Goal: Task Accomplishment & Management: Manage account settings

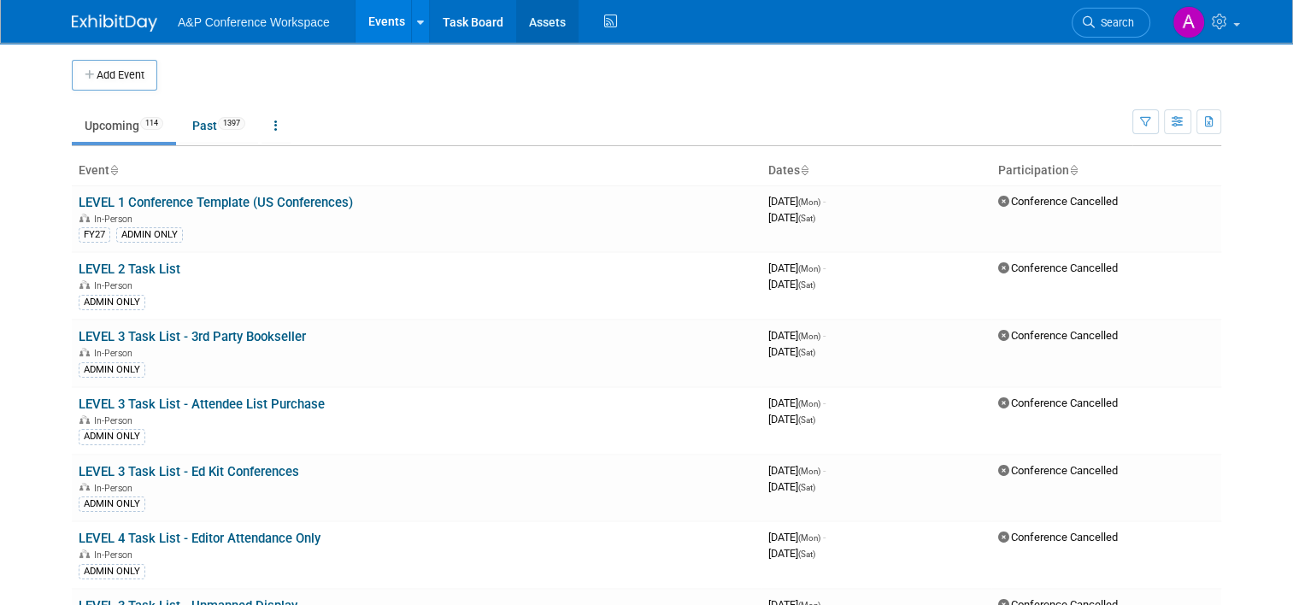
click at [537, 14] on link "Assets" at bounding box center [547, 21] width 62 height 43
click at [1119, 21] on span "Search" at bounding box center [1114, 22] width 39 height 13
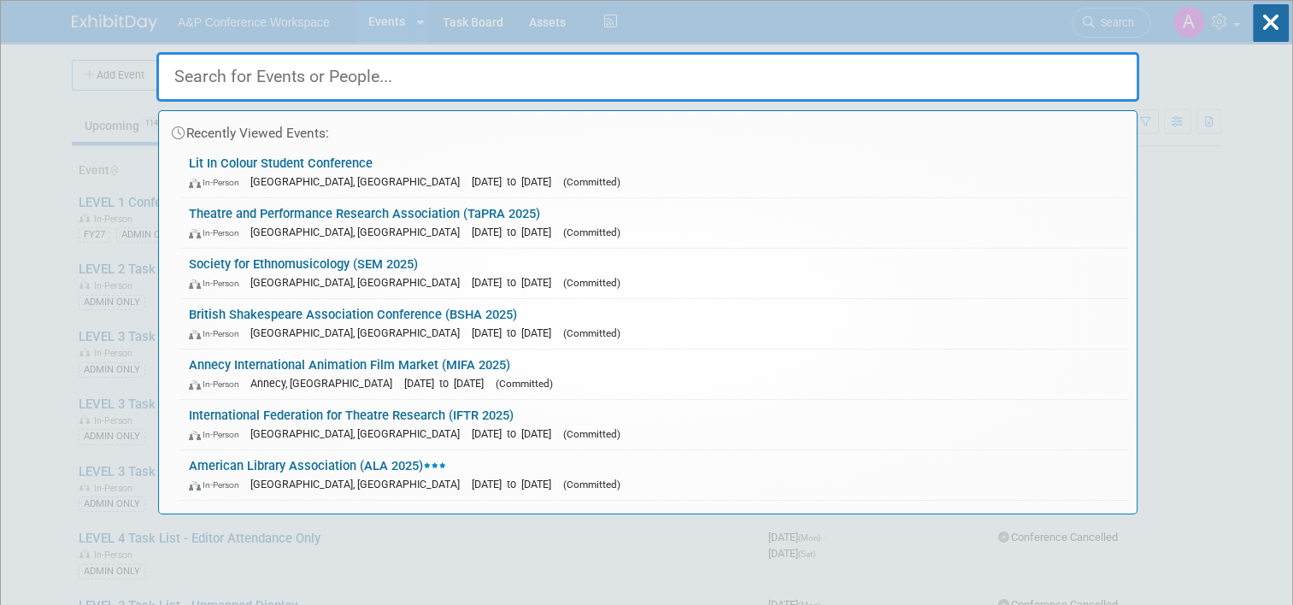
click at [512, 24] on div "Recently Viewed Events: Lit In Colour Student Conference In-Person London, Unit…" at bounding box center [647, 258] width 983 height 514
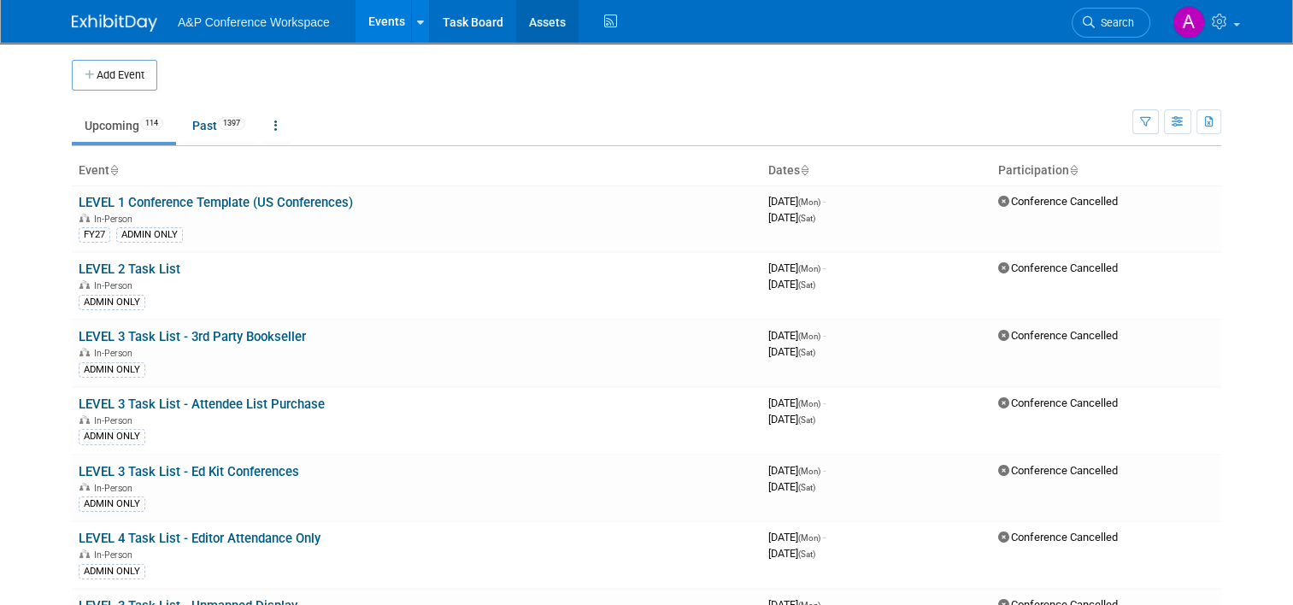
click at [550, 17] on link "Assets" at bounding box center [547, 21] width 62 height 43
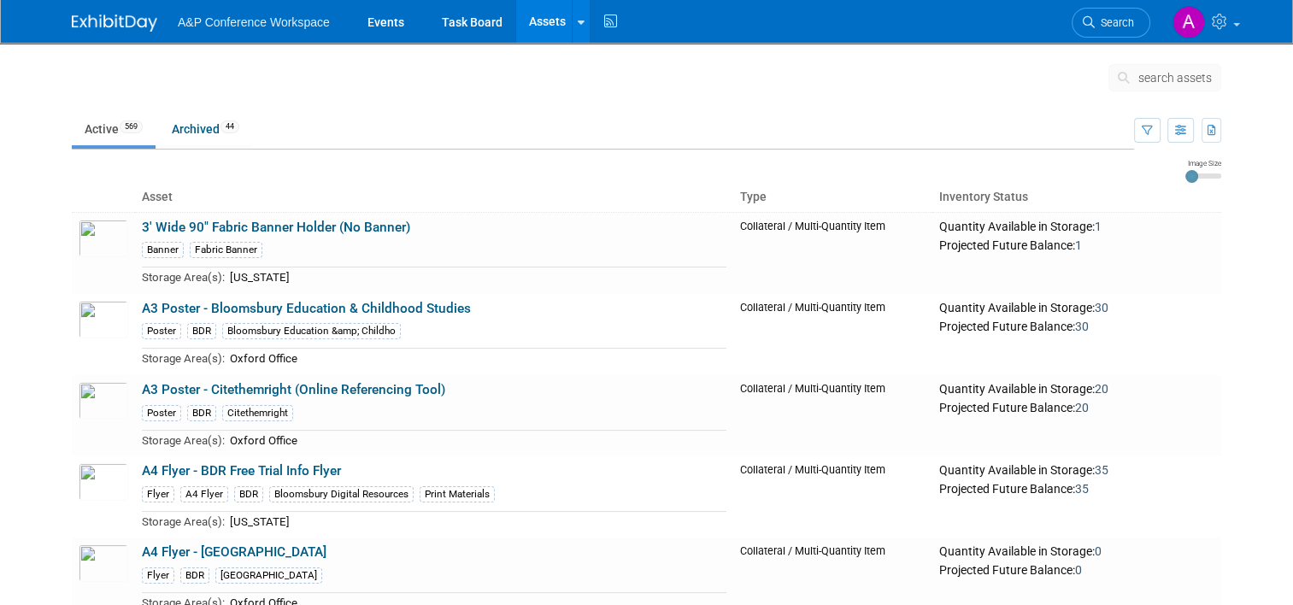
click at [1185, 97] on div "search assets" at bounding box center [1165, 83] width 113 height 38
click at [1180, 89] on button "search assets" at bounding box center [1165, 77] width 113 height 27
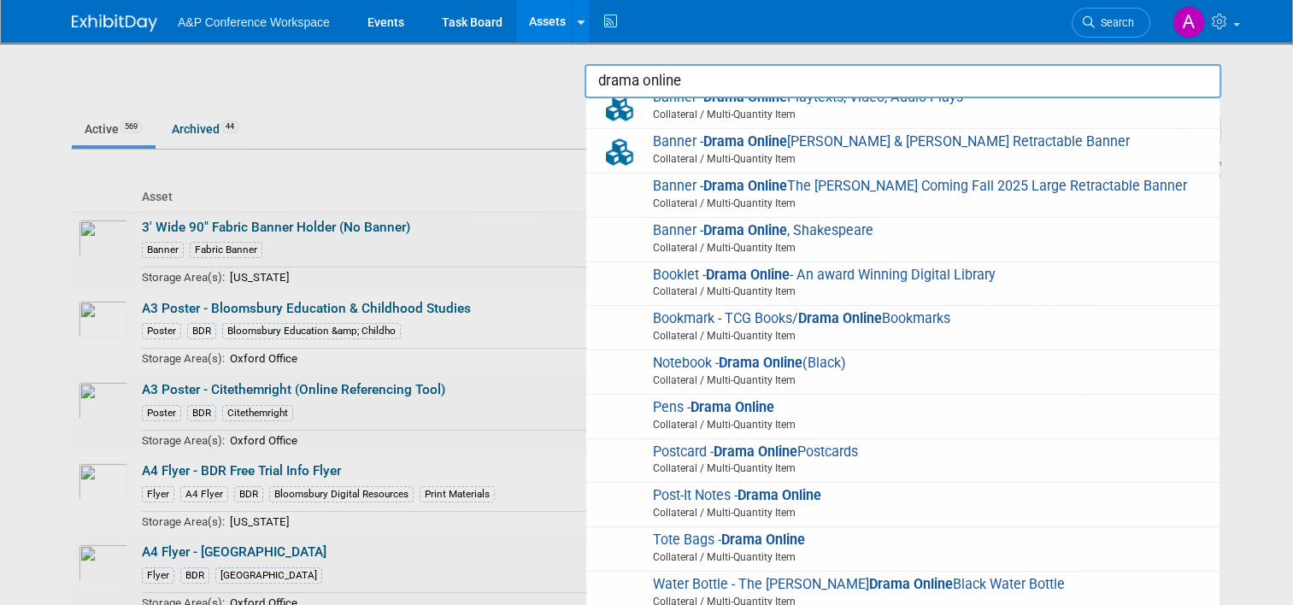
scroll to position [138, 0]
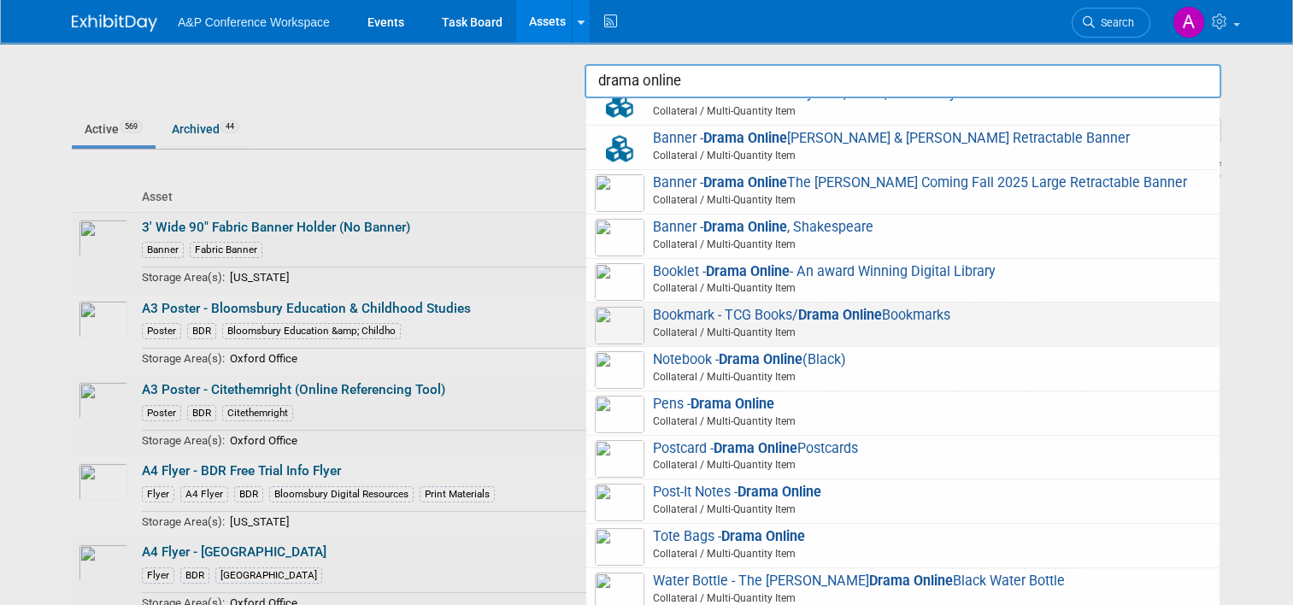
click at [871, 346] on div "Bookmark - TCG Books/ Drama Online Bookmarks Collateral / Multi-Quantity Item" at bounding box center [902, 325] width 633 height 44
type input "Bookmark - TCG Books/Drama Online Bookmarks"
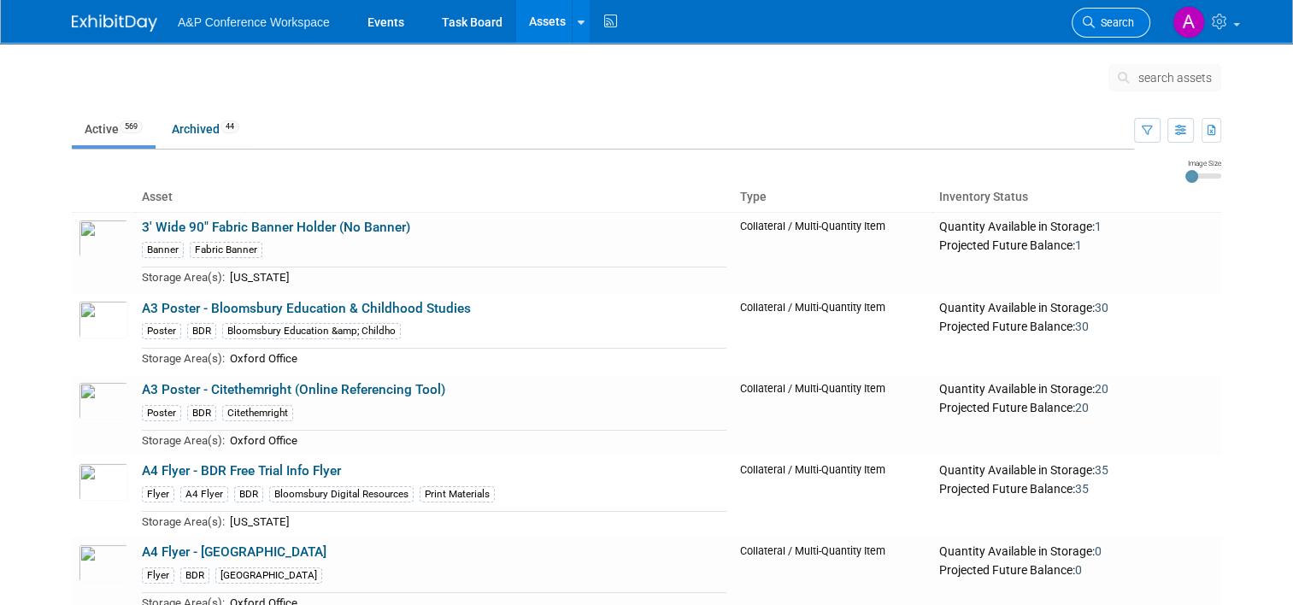
click at [1110, 20] on span "Search" at bounding box center [1114, 22] width 39 height 13
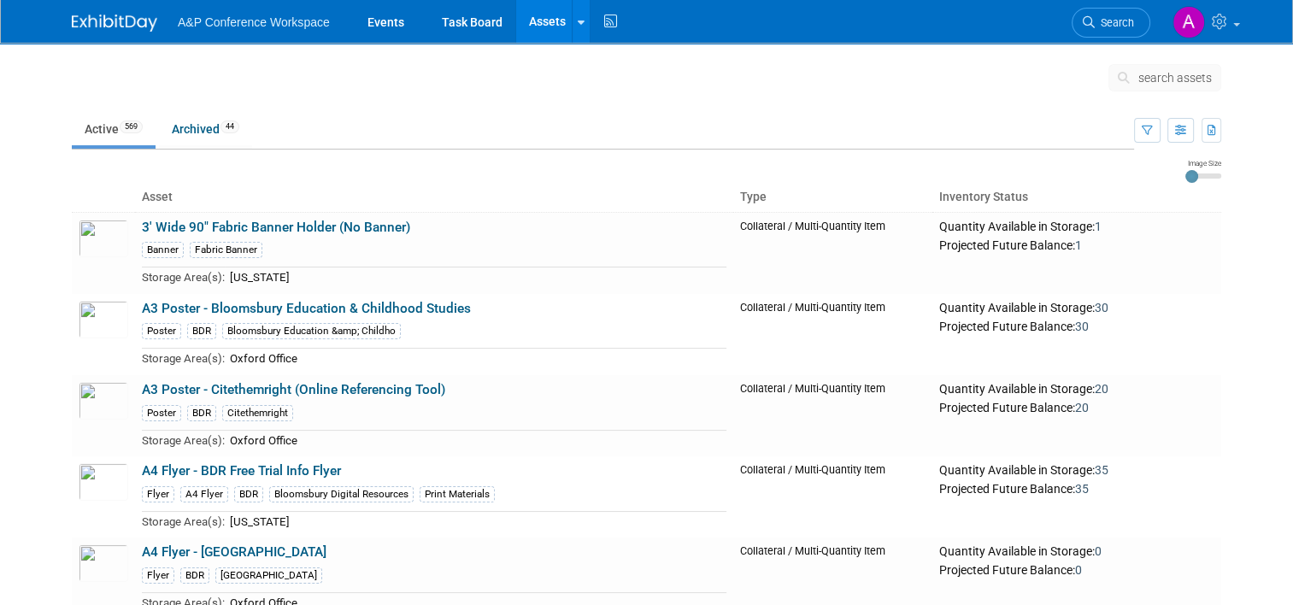
click at [1176, 75] on body "A&P Conference Workspace Events Task Board Assets Search Assets Storage Locatio…" at bounding box center [646, 302] width 1293 height 605
click at [1152, 82] on span "search assets" at bounding box center [1176, 78] width 74 height 14
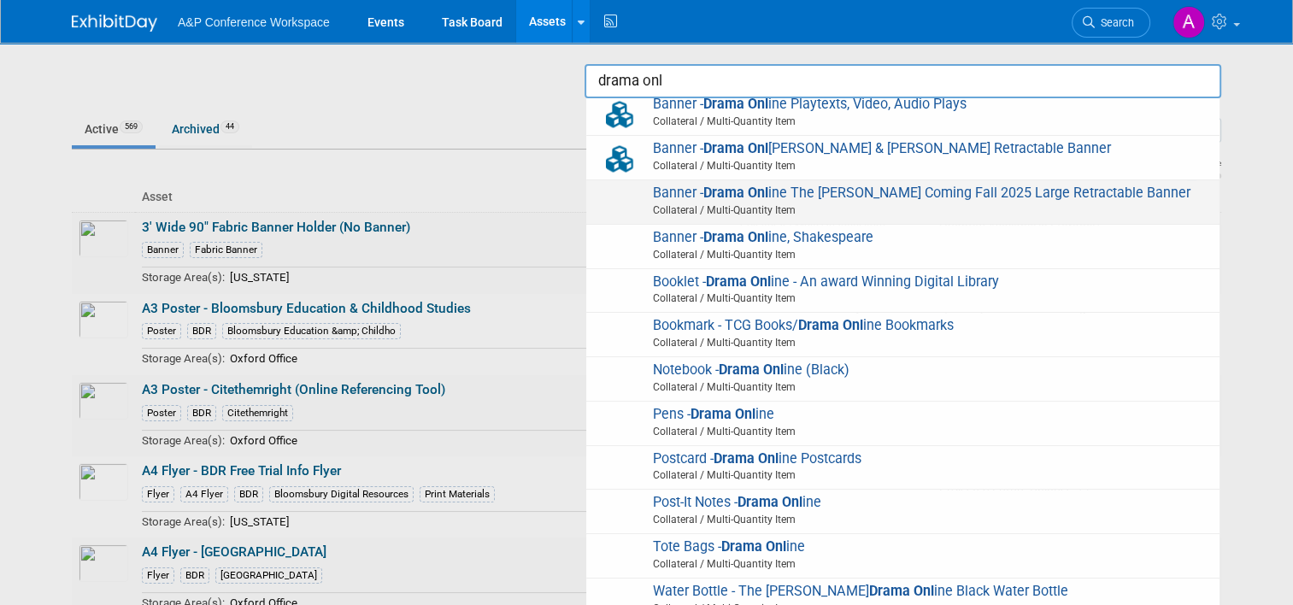
scroll to position [138, 0]
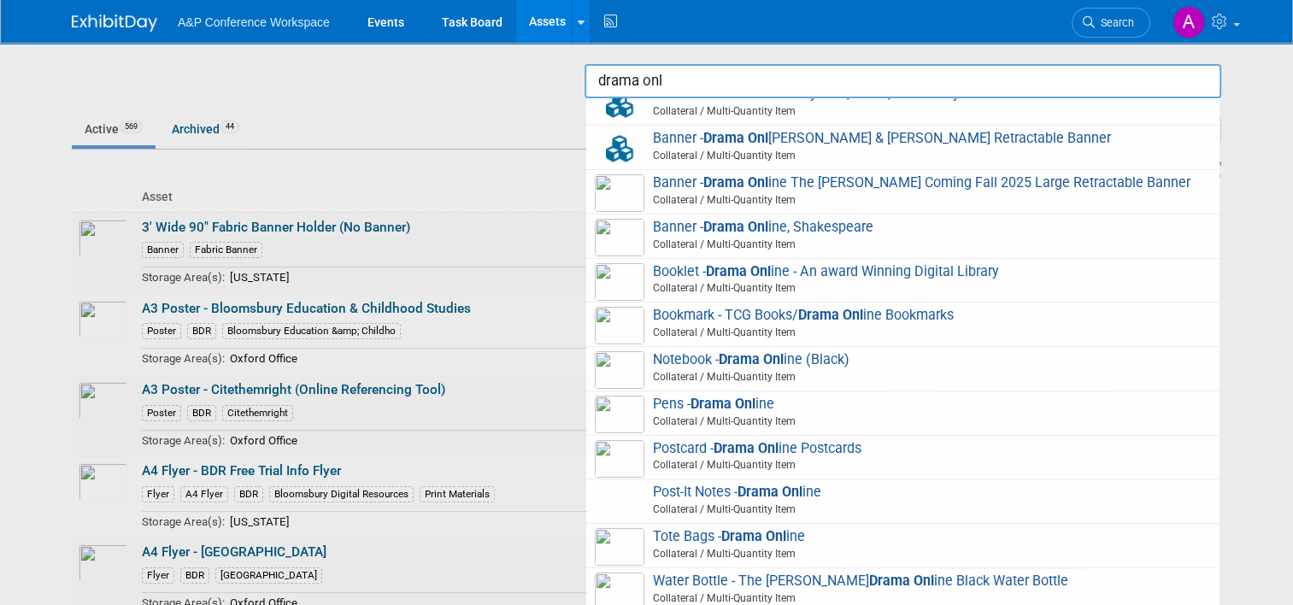
drag, startPoint x: 751, startPoint y: 362, endPoint x: 707, endPoint y: 366, distance: 44.7
click at [707, 366] on span "Notebook - Drama Onl ine (Black) Collateral / Multi-Quantity Item" at bounding box center [903, 368] width 616 height 35
type input "Notebook - Drama Online (Black)"
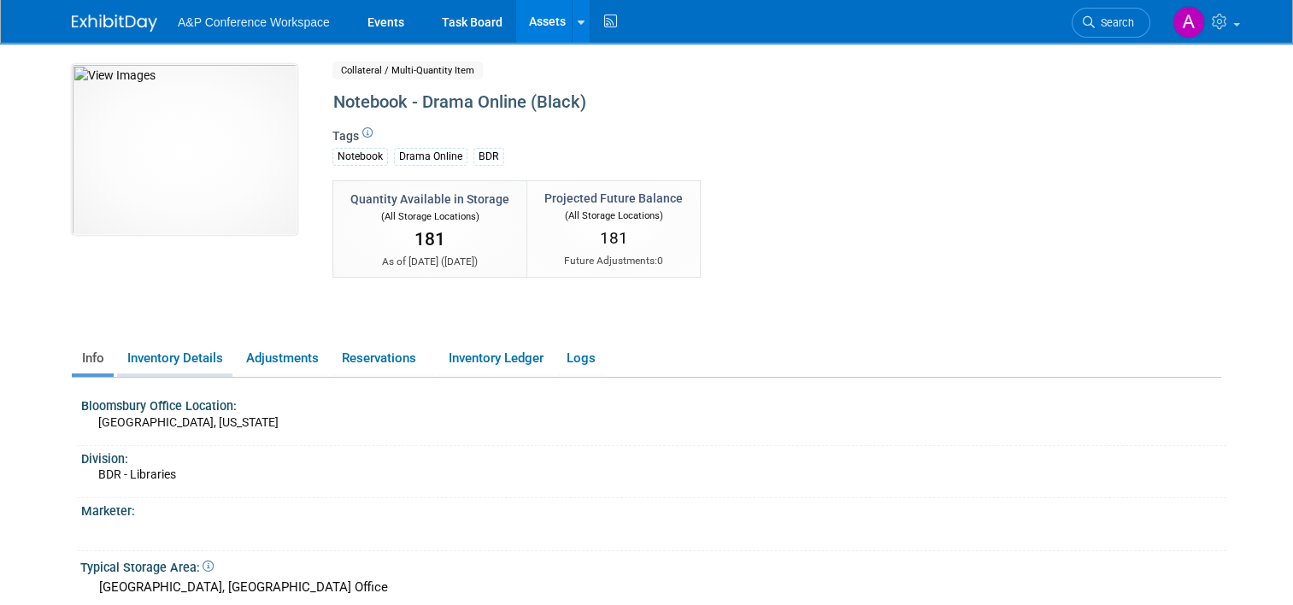
click at [161, 358] on link "Inventory Details" at bounding box center [174, 359] width 115 height 30
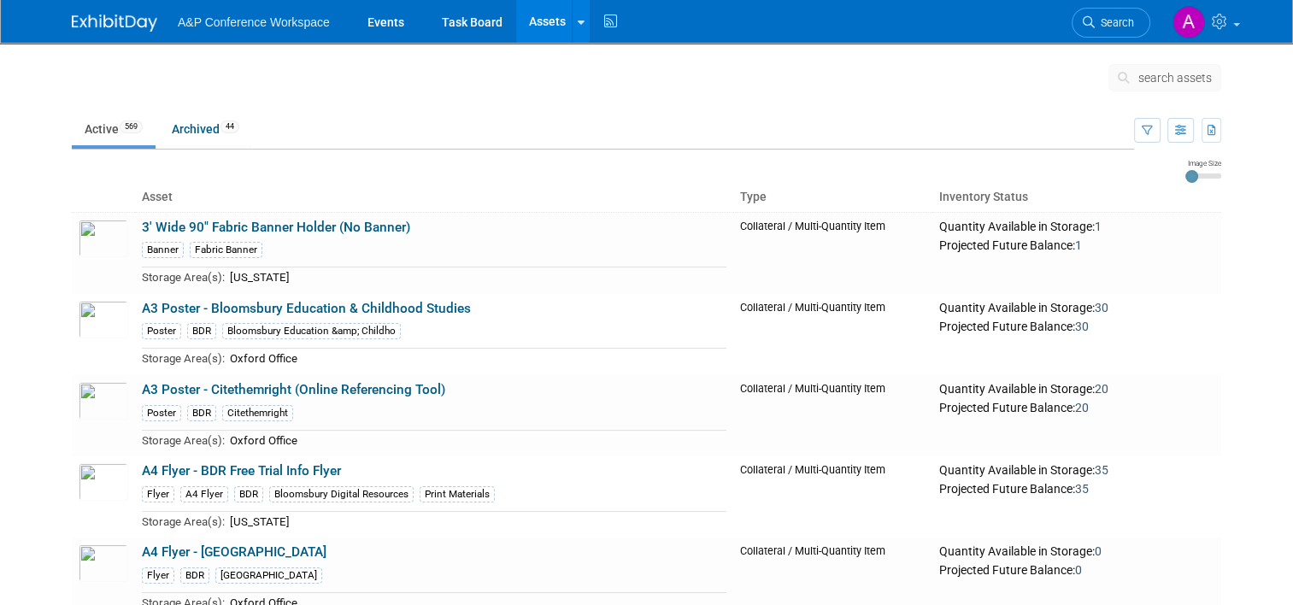
click at [1192, 71] on span "search assets" at bounding box center [1176, 78] width 74 height 14
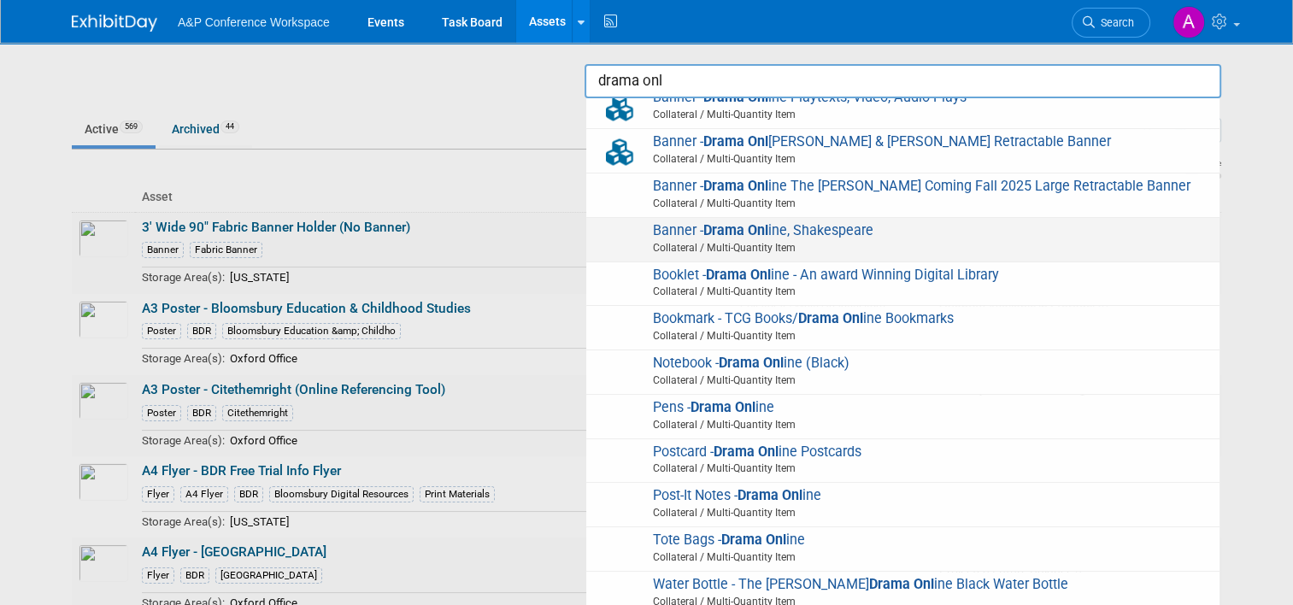
scroll to position [138, 0]
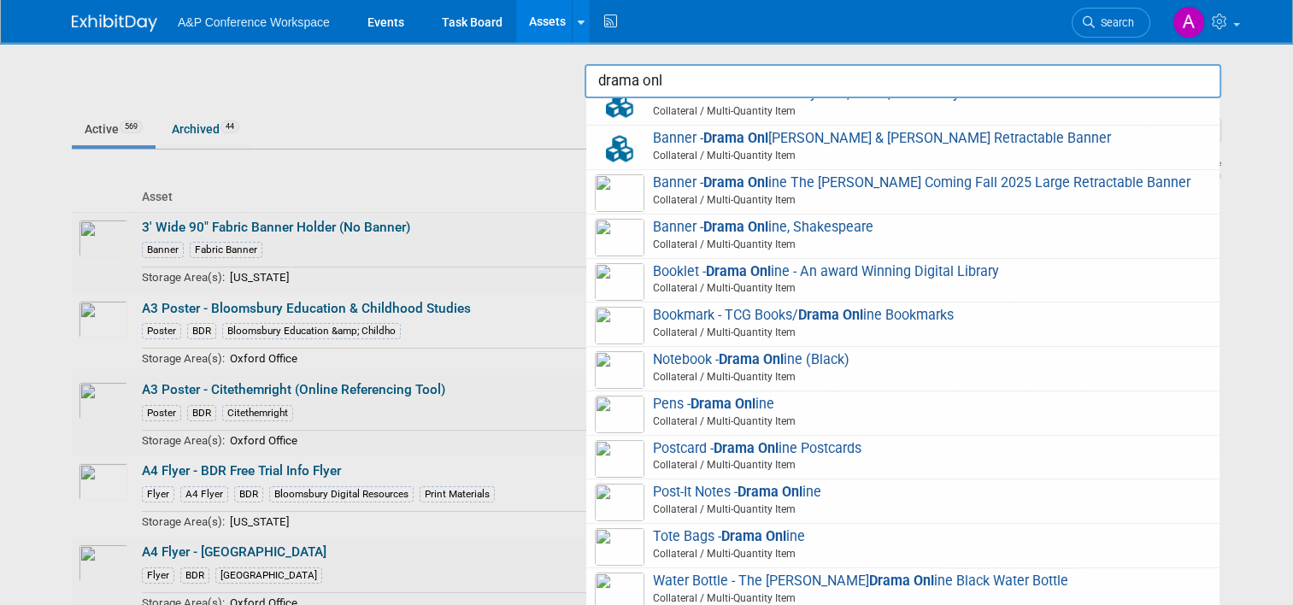
click at [1051, 407] on span "Pens - Drama Onl ine Collateral / Multi-Quantity Item" at bounding box center [903, 413] width 616 height 35
type input "Pens - Drama Online"
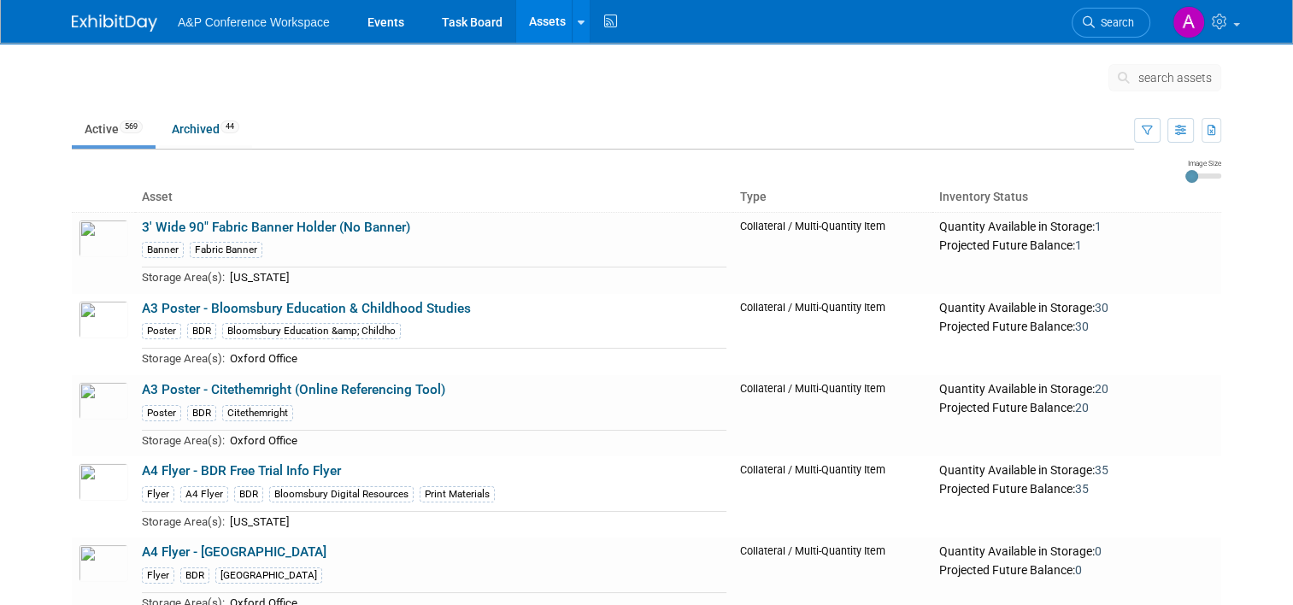
click at [1153, 68] on button "search assets" at bounding box center [1165, 77] width 113 height 27
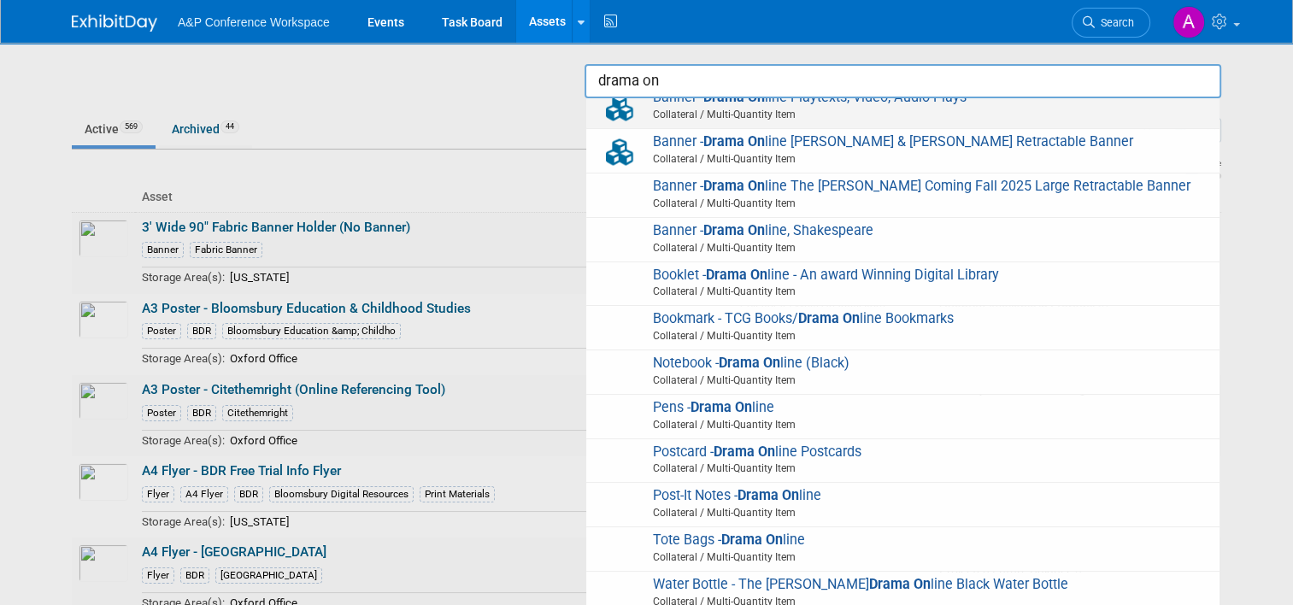
scroll to position [138, 0]
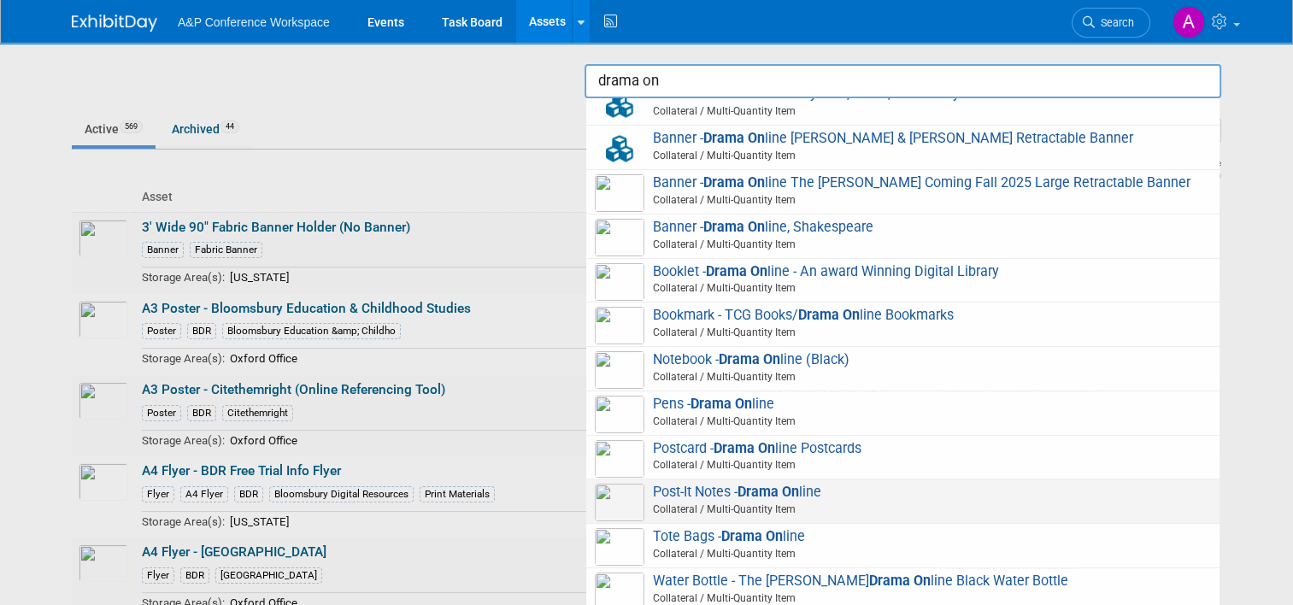
click at [880, 498] on span "Post-It Notes - Drama On line Collateral / Multi-Quantity Item" at bounding box center [903, 501] width 616 height 35
type input "Post-It Notes - Drama Online"
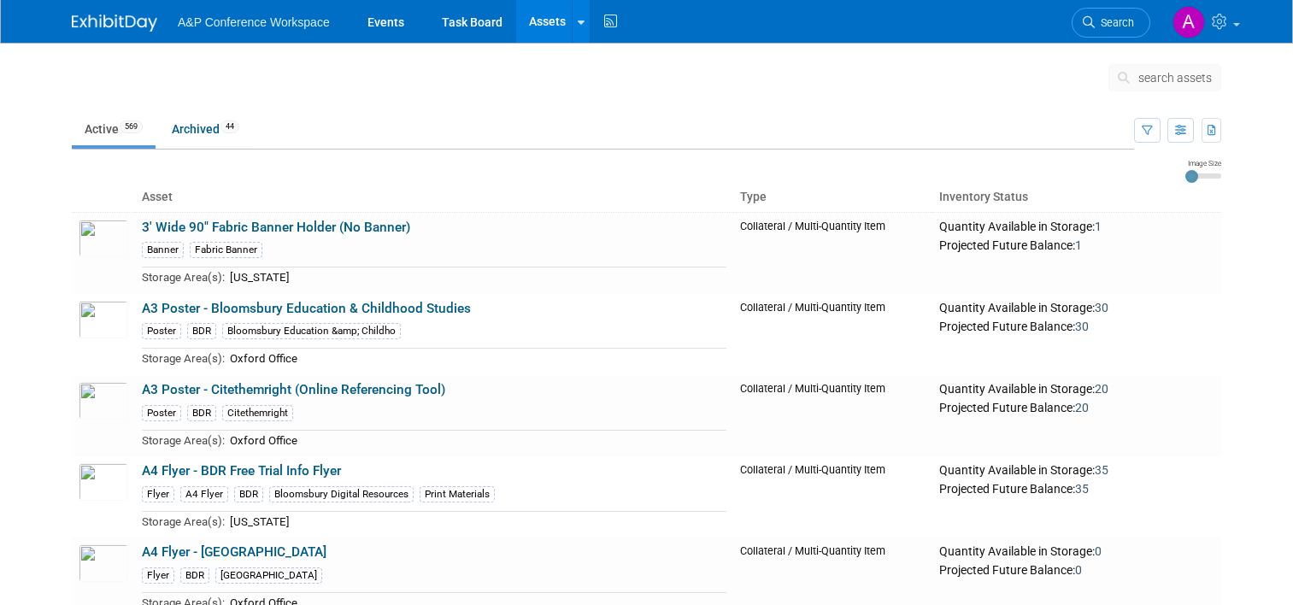
drag, startPoint x: 0, startPoint y: 0, endPoint x: 1184, endPoint y: 65, distance: 1185.7
click at [1185, 62] on td "search assets" at bounding box center [1165, 81] width 113 height 43
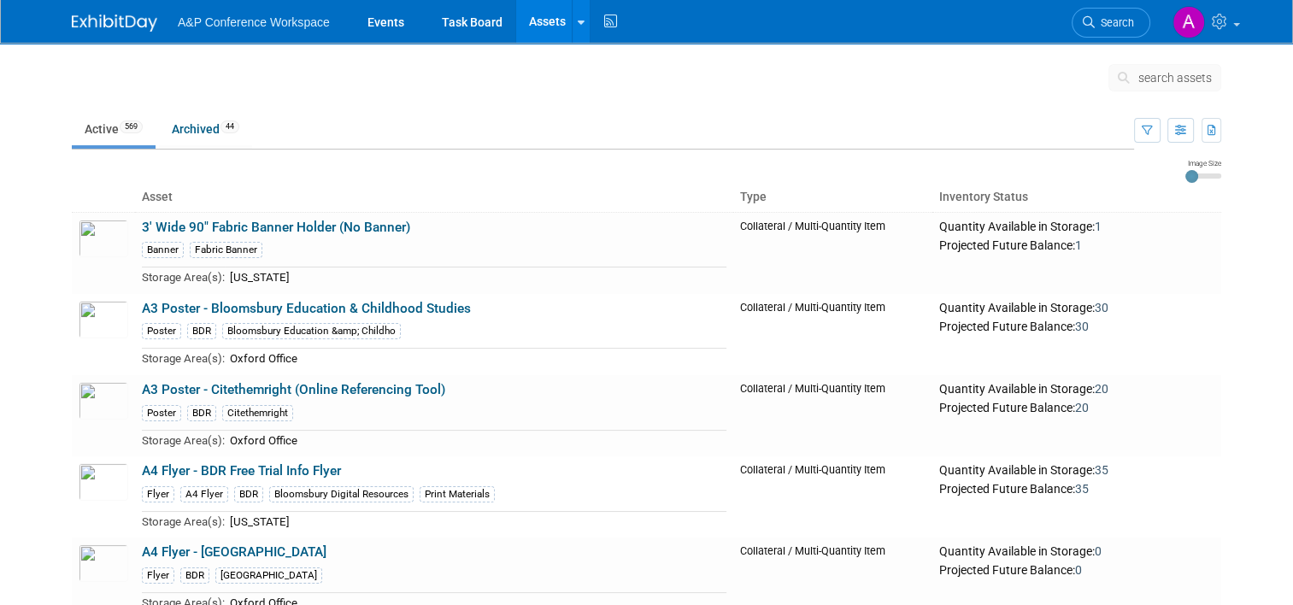
click at [1180, 75] on span "search assets" at bounding box center [1176, 78] width 74 height 14
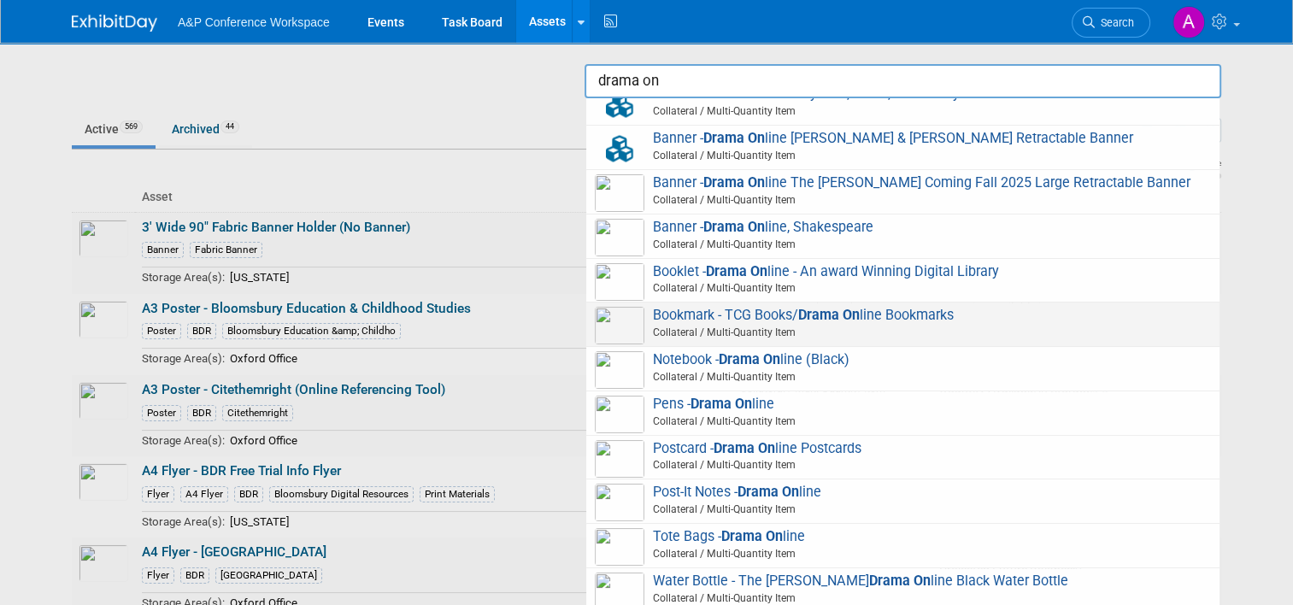
scroll to position [138, 0]
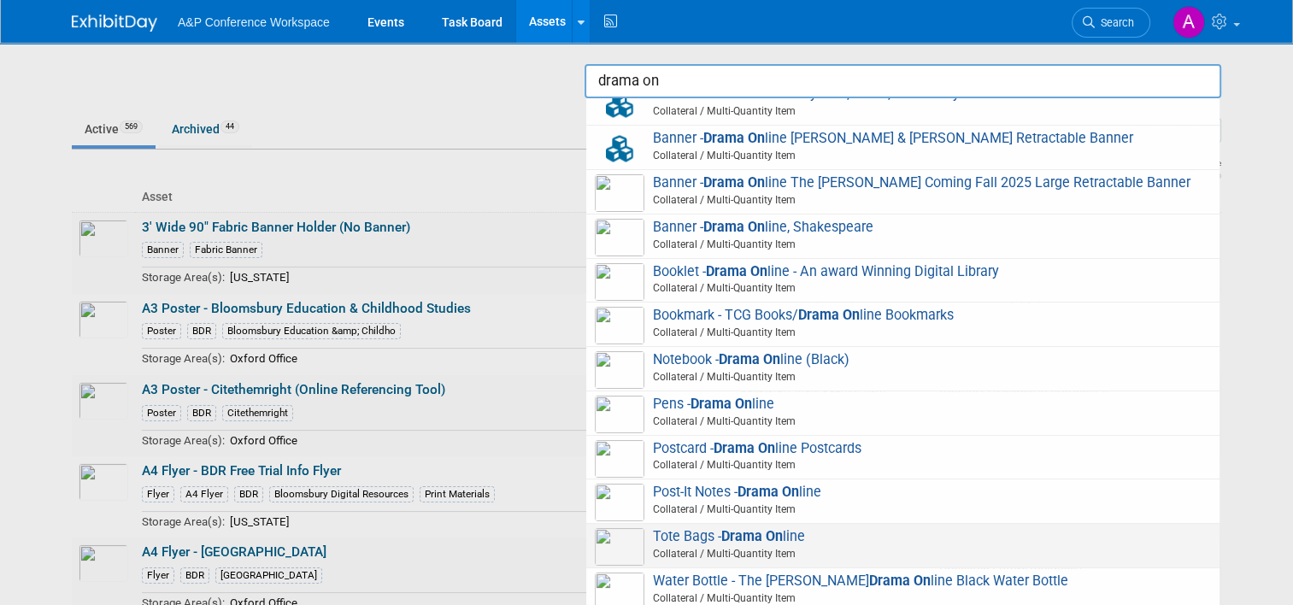
click at [807, 536] on span "Tote Bags - Drama On line Collateral / Multi-Quantity Item" at bounding box center [903, 545] width 616 height 35
type input "Tote Bags - Drama Online"
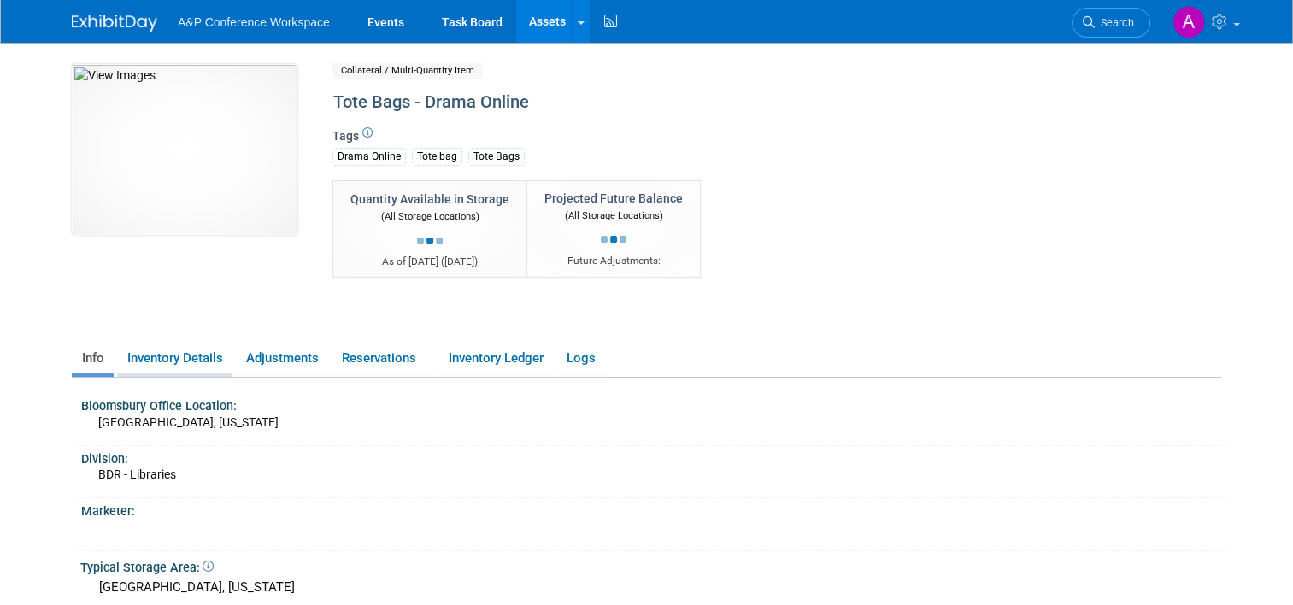
click at [201, 359] on link "Inventory Details" at bounding box center [174, 359] width 115 height 30
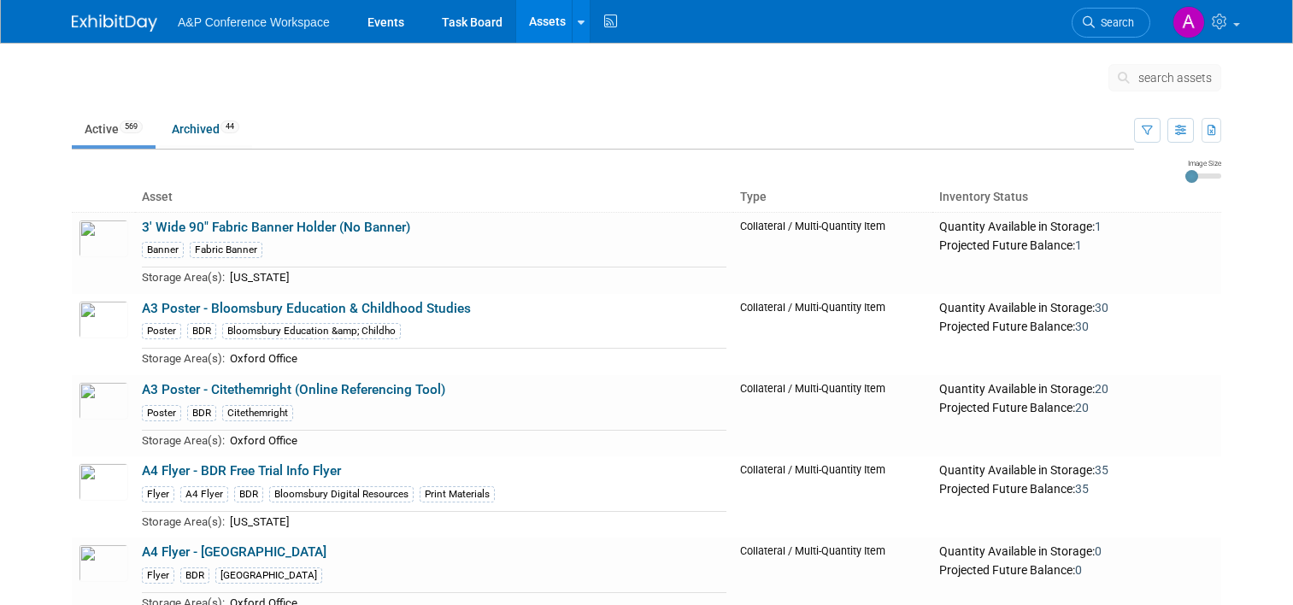
click at [1181, 83] on span "search assets" at bounding box center [1176, 78] width 74 height 14
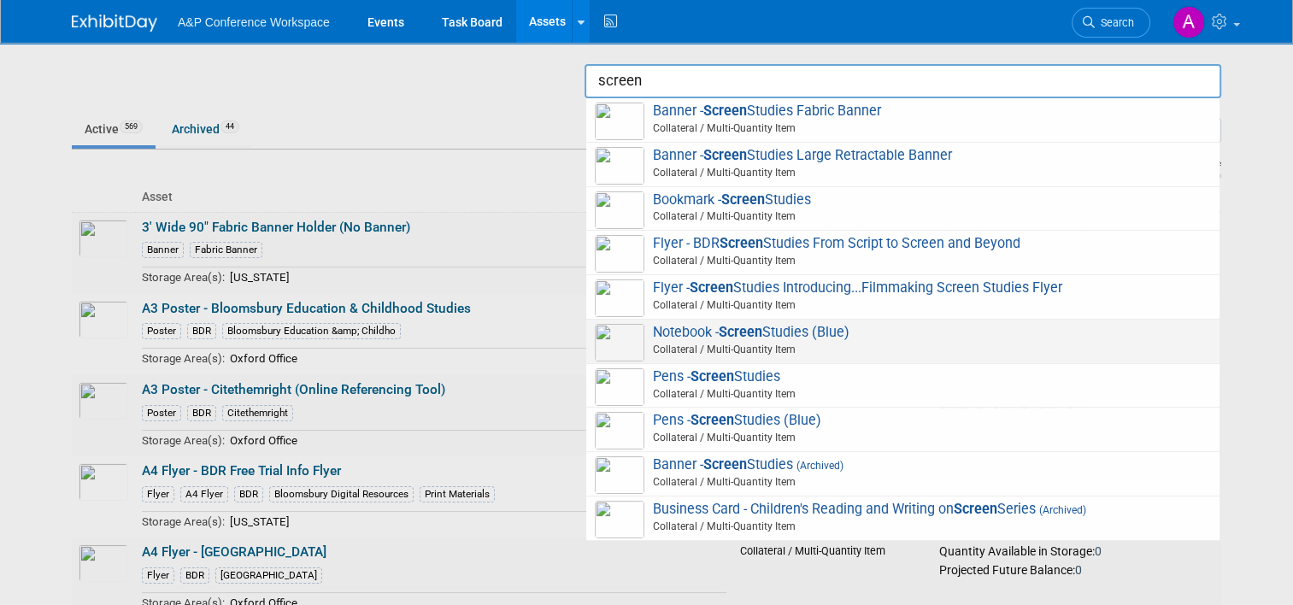
click at [965, 324] on span "Notebook - Screen Studies (Blue) Collateral / Multi-Quantity Item" at bounding box center [903, 341] width 616 height 35
type input "Notebook - Screen Studies (Blue)"
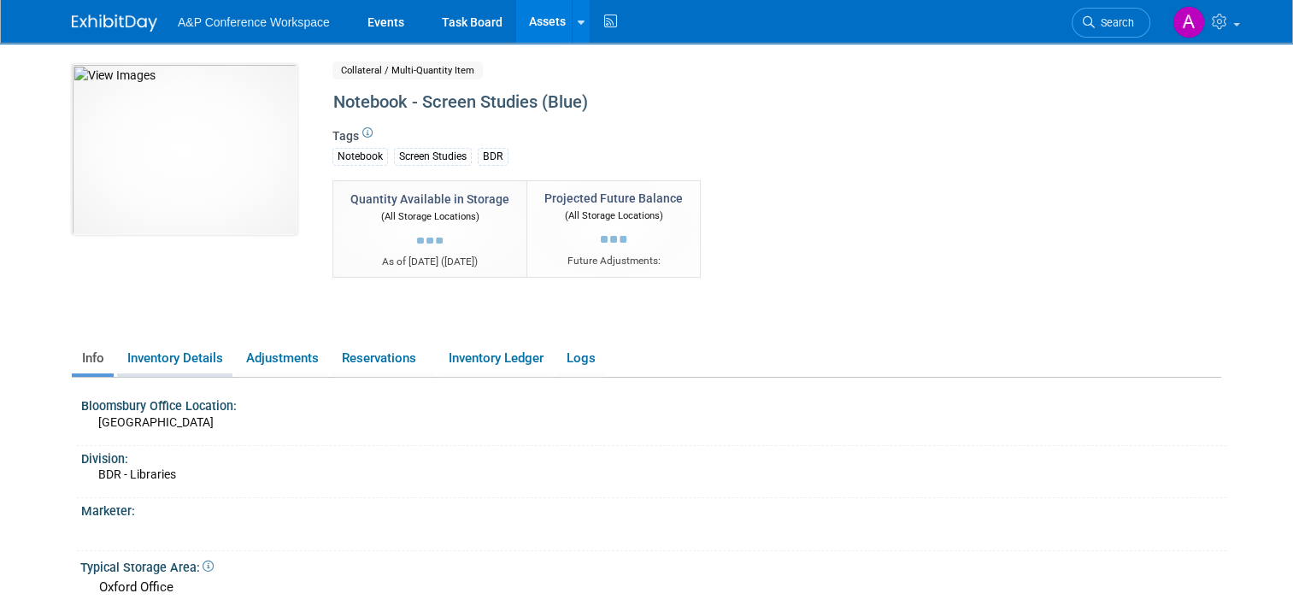
click at [201, 358] on link "Inventory Details" at bounding box center [174, 359] width 115 height 30
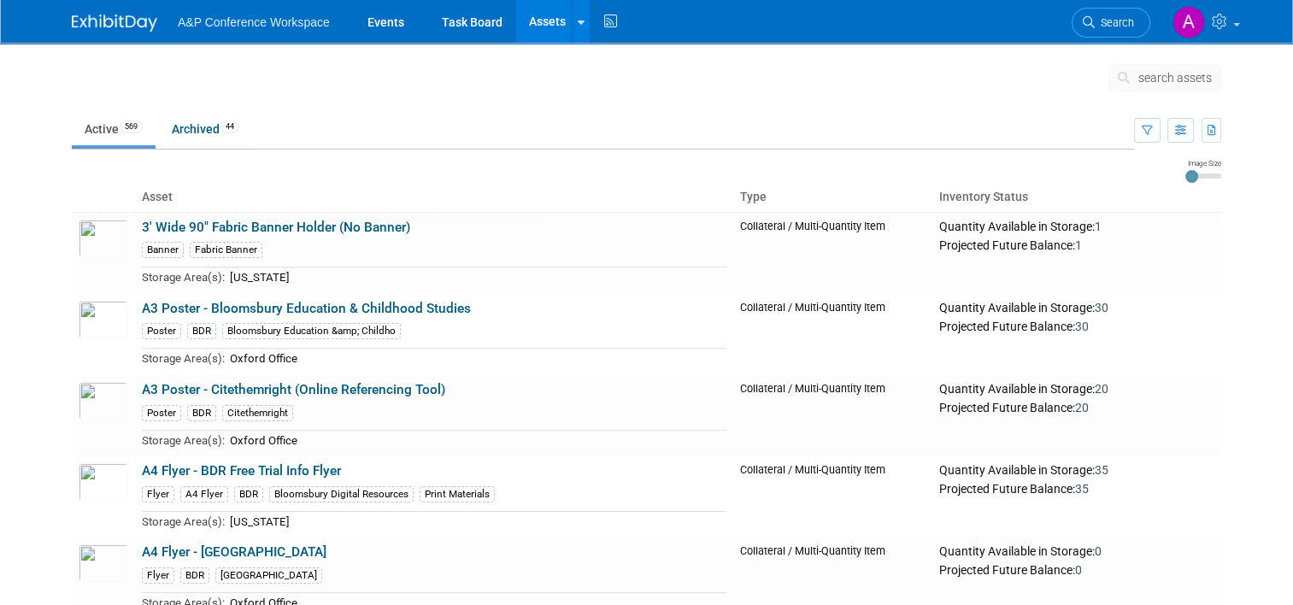
click at [1187, 79] on span "search assets" at bounding box center [1176, 78] width 74 height 14
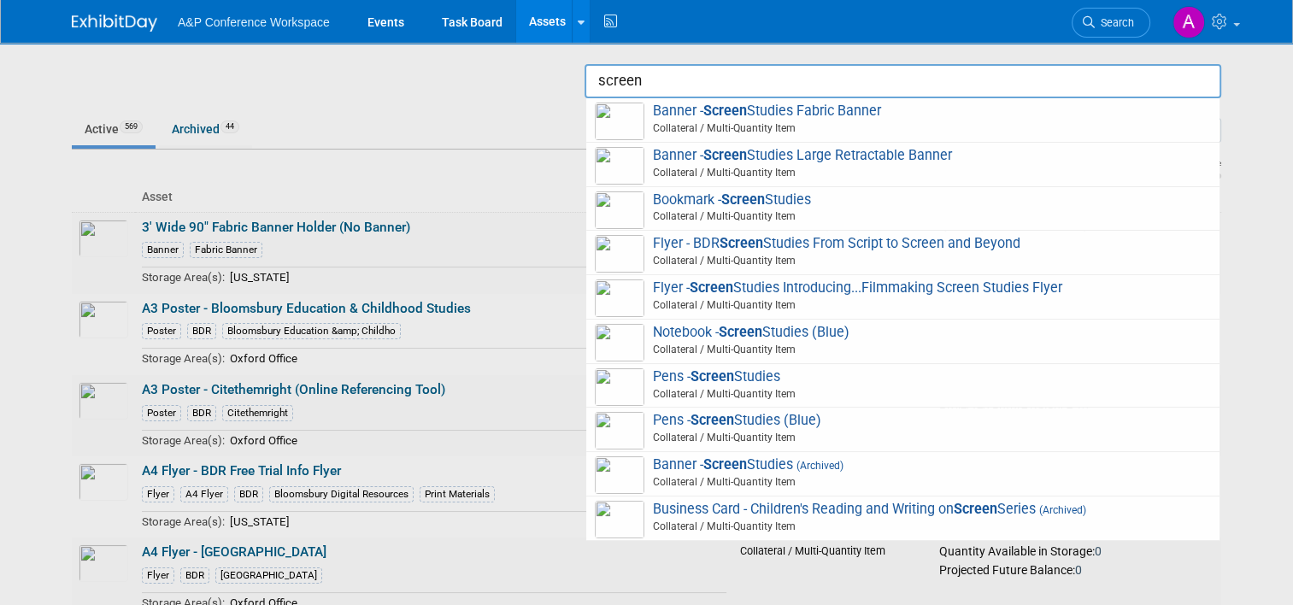
click at [980, 408] on div "Pens - Screen Studies (Blue) Collateral / Multi-Quantity Item" at bounding box center [902, 430] width 633 height 44
type input "Pens - Screen Studies (Blue)"
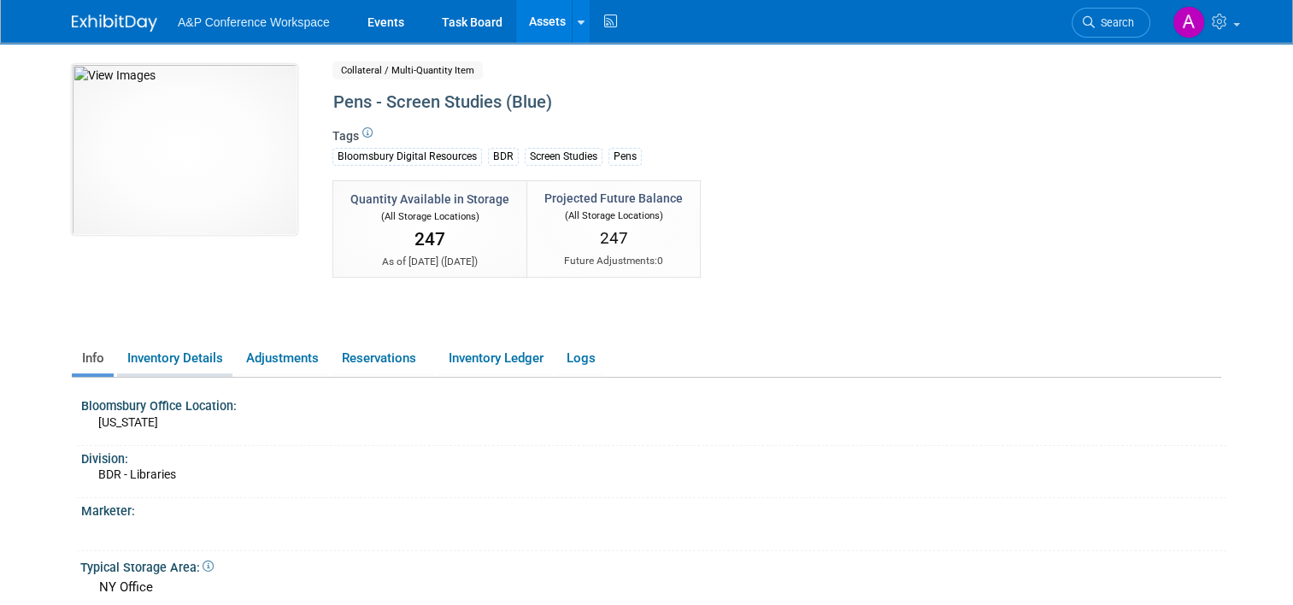
click at [170, 356] on link "Inventory Details" at bounding box center [174, 359] width 115 height 30
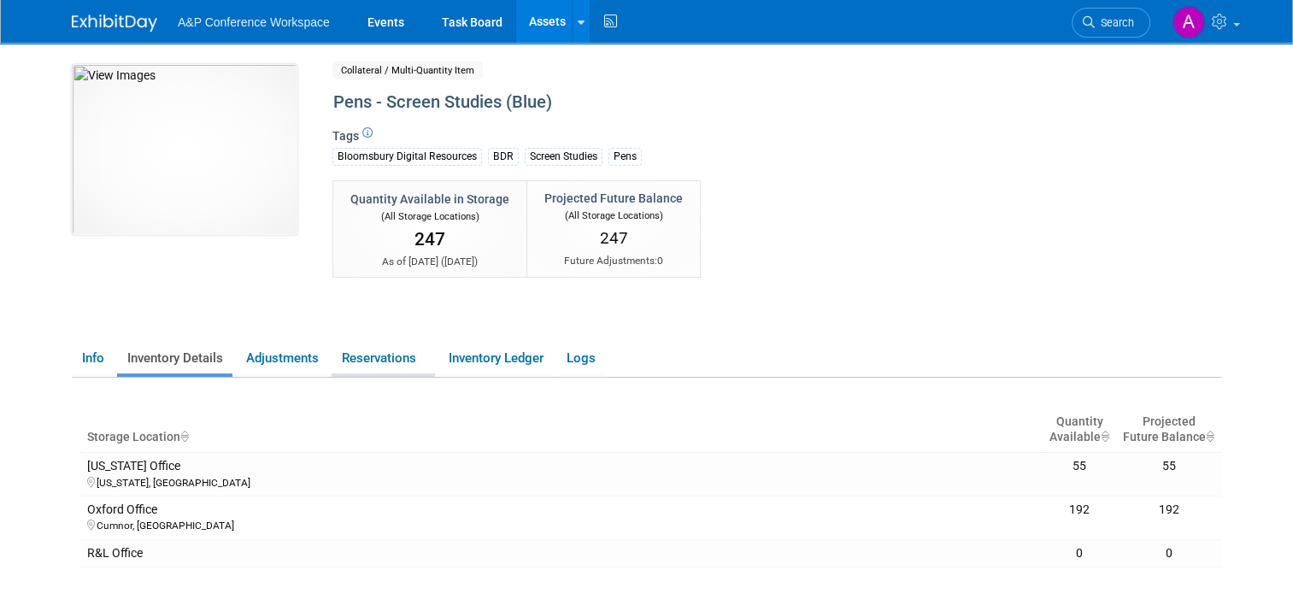
click at [374, 360] on link "Reservations" at bounding box center [383, 359] width 103 height 30
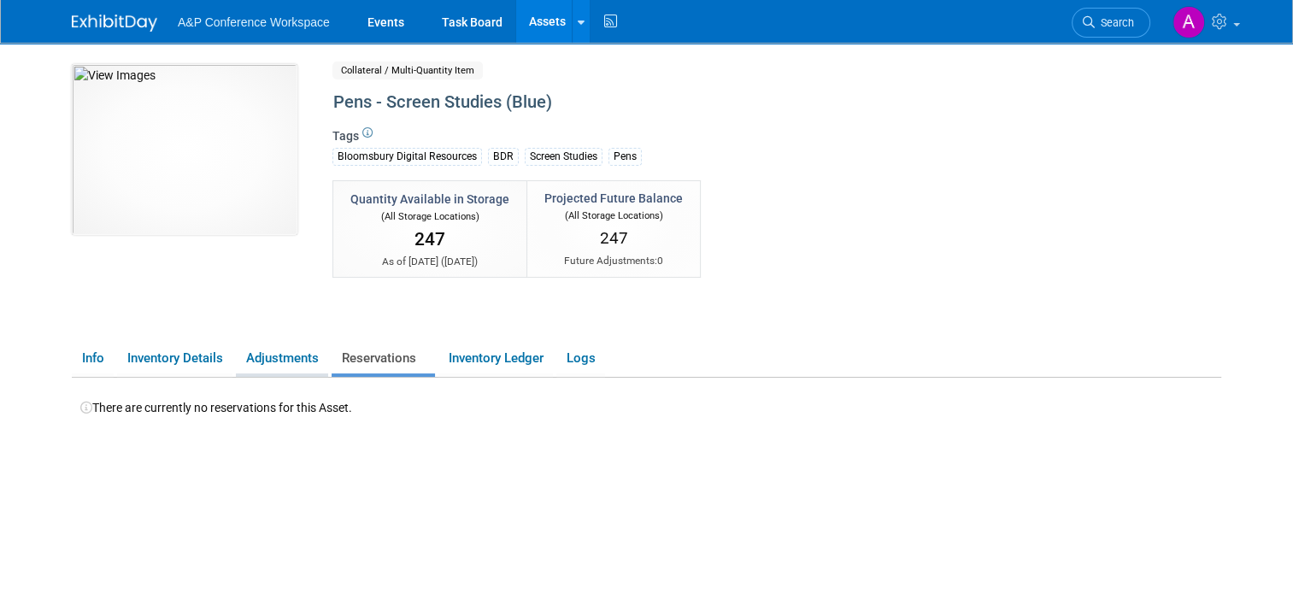
click at [274, 350] on link "Adjustments" at bounding box center [282, 359] width 92 height 30
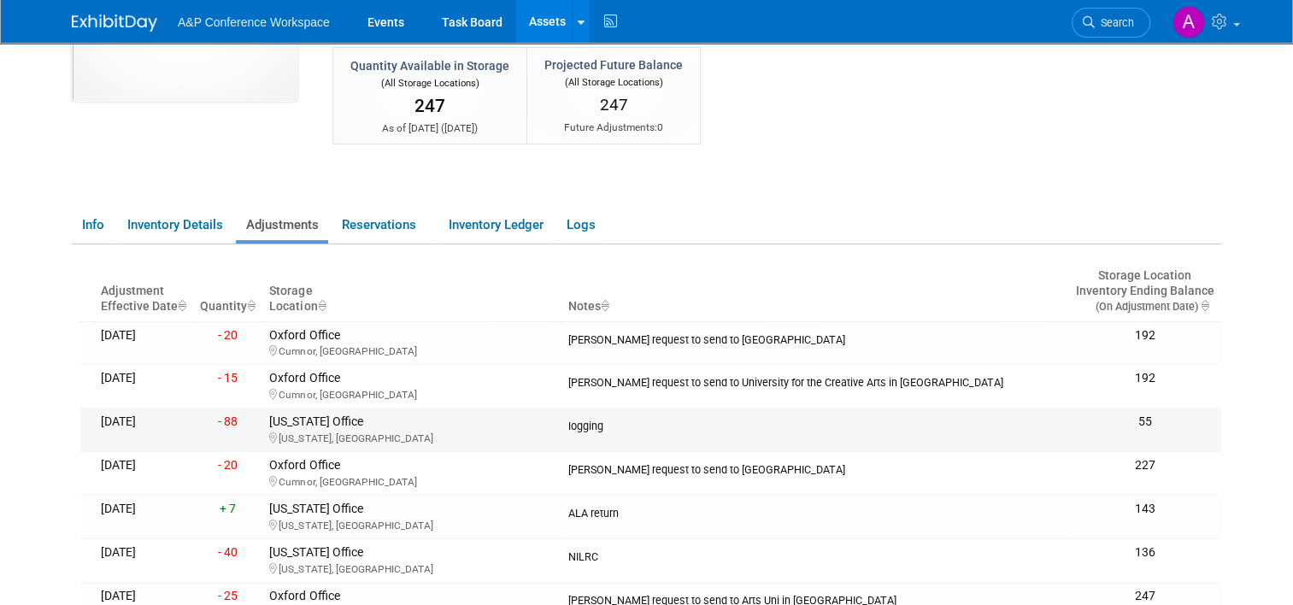
scroll to position [171, 0]
